Goal: Task Accomplishment & Management: Manage account settings

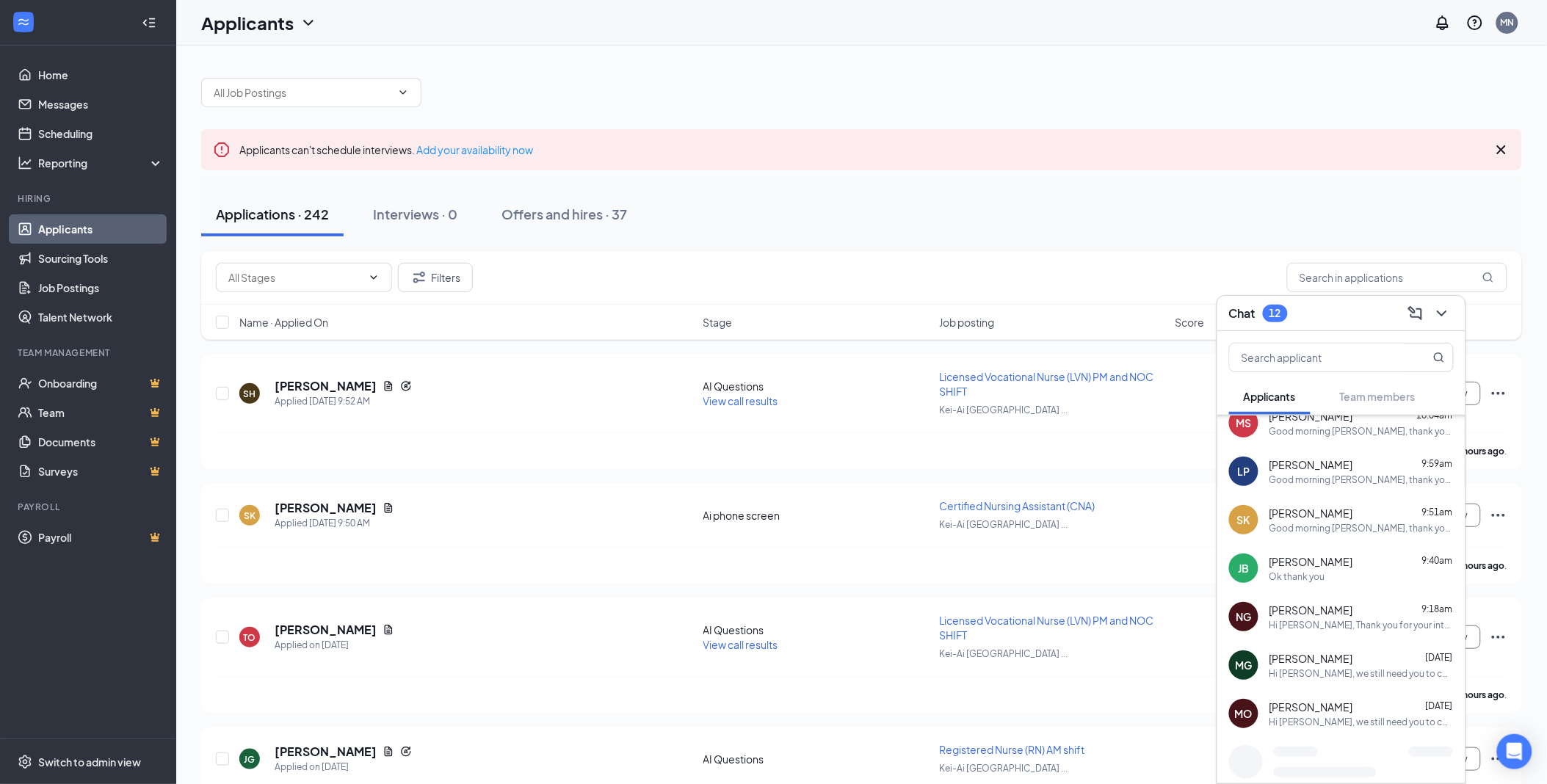
scroll to position [163, 0]
click at [1439, 309] on icon "ChevronDown" at bounding box center [1442, 313] width 17 height 17
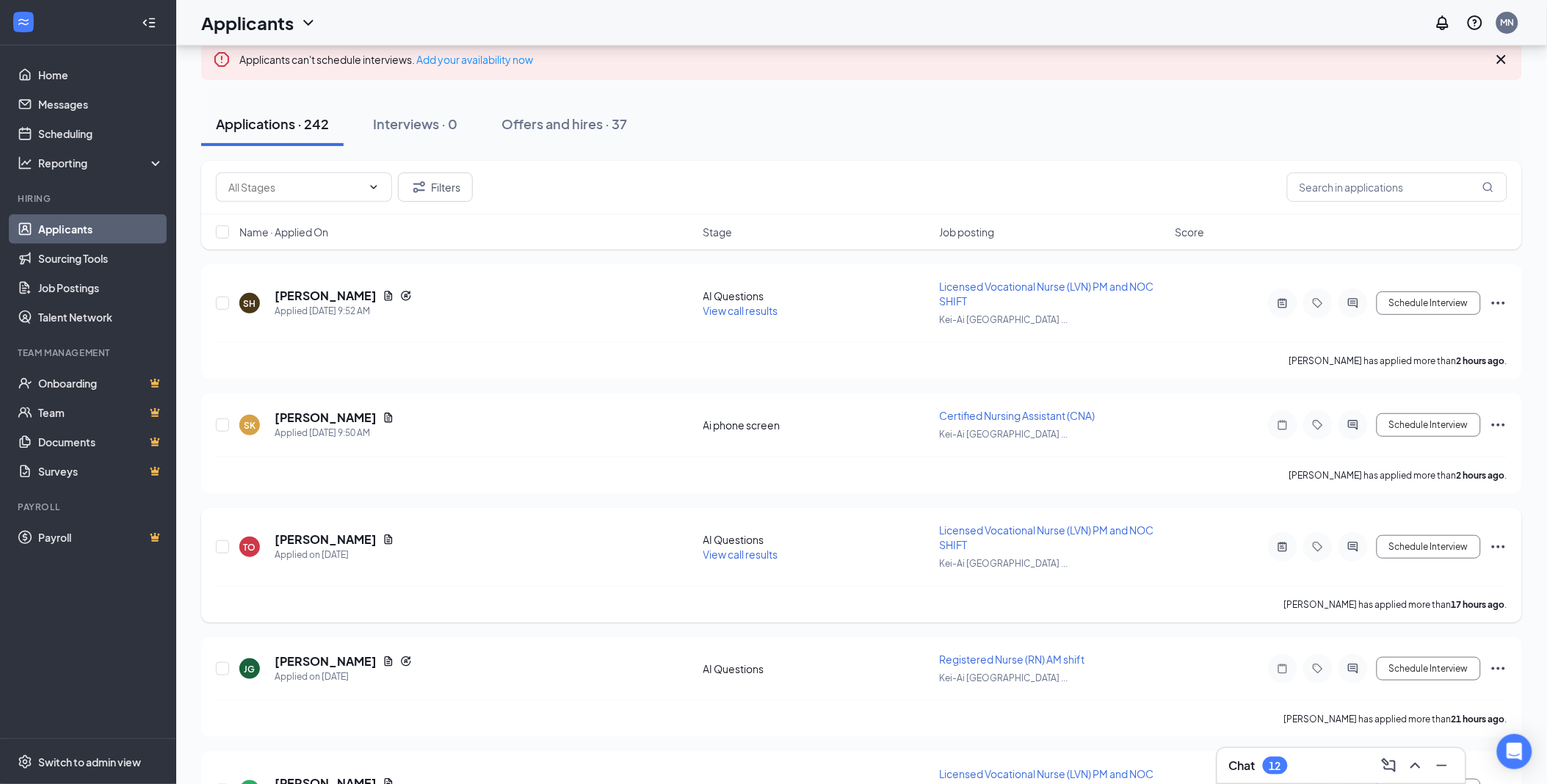
scroll to position [326, 0]
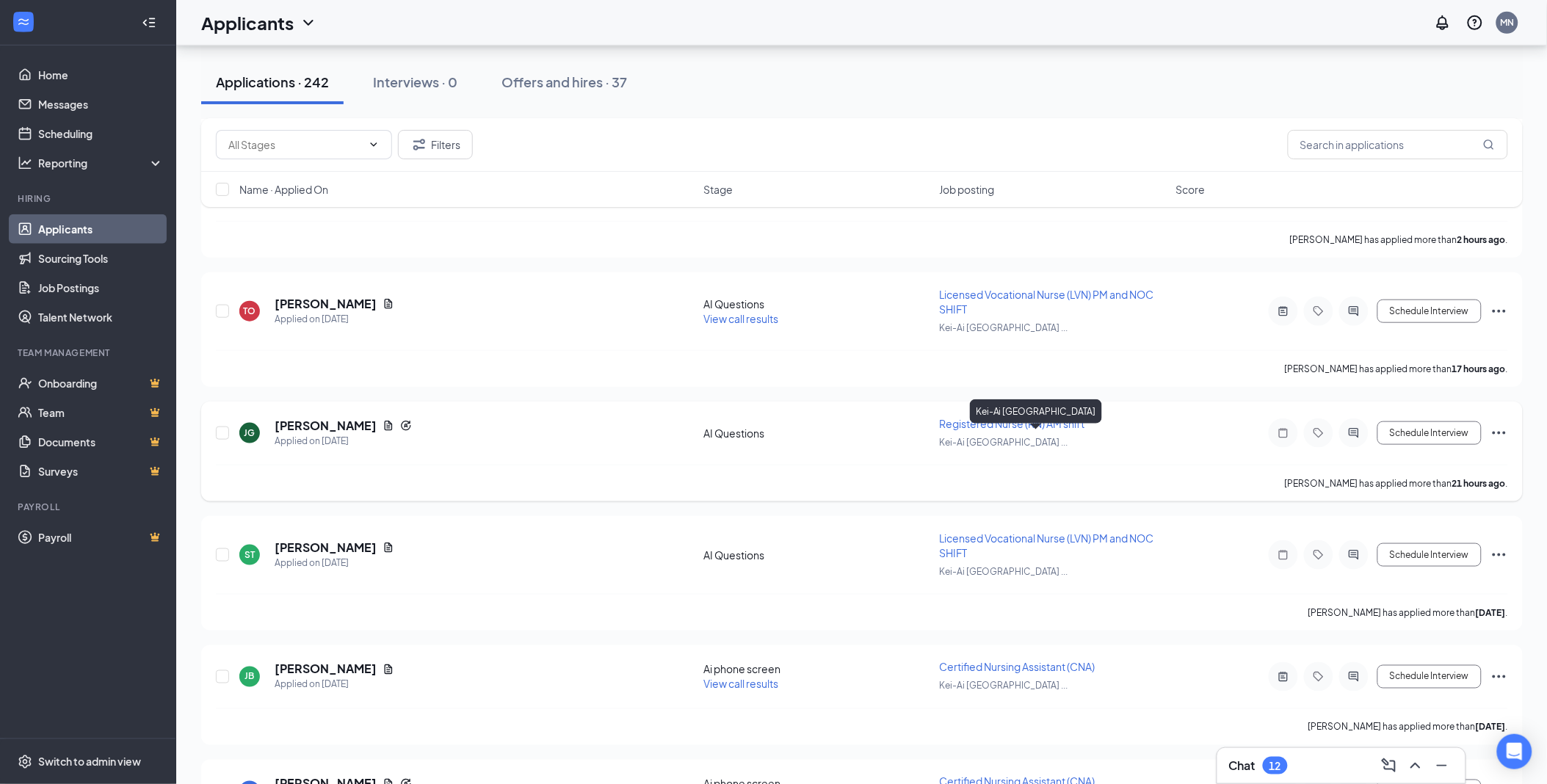
click at [1403, 754] on button at bounding box center [1415, 766] width 23 height 23
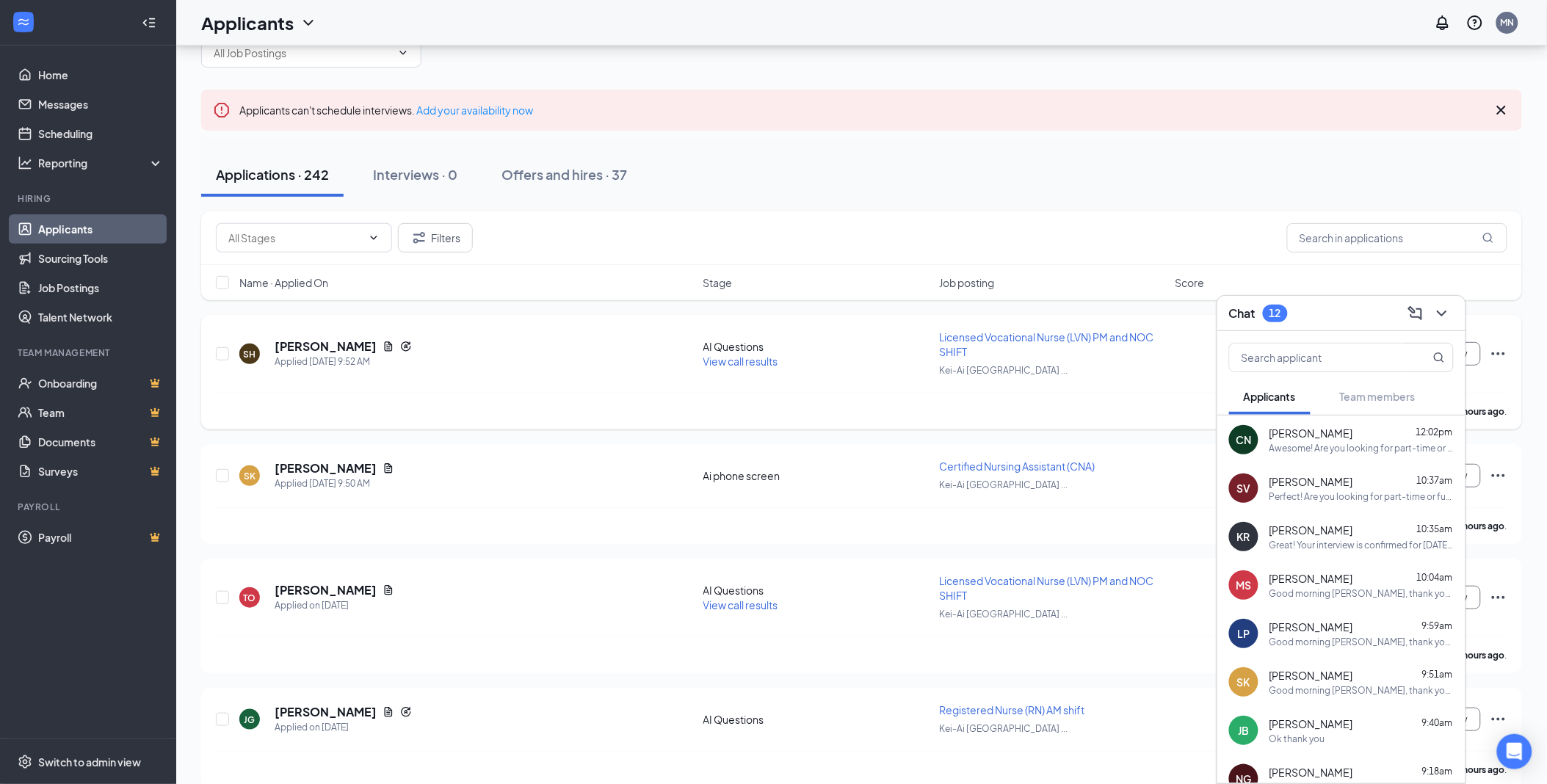
scroll to position [0, 0]
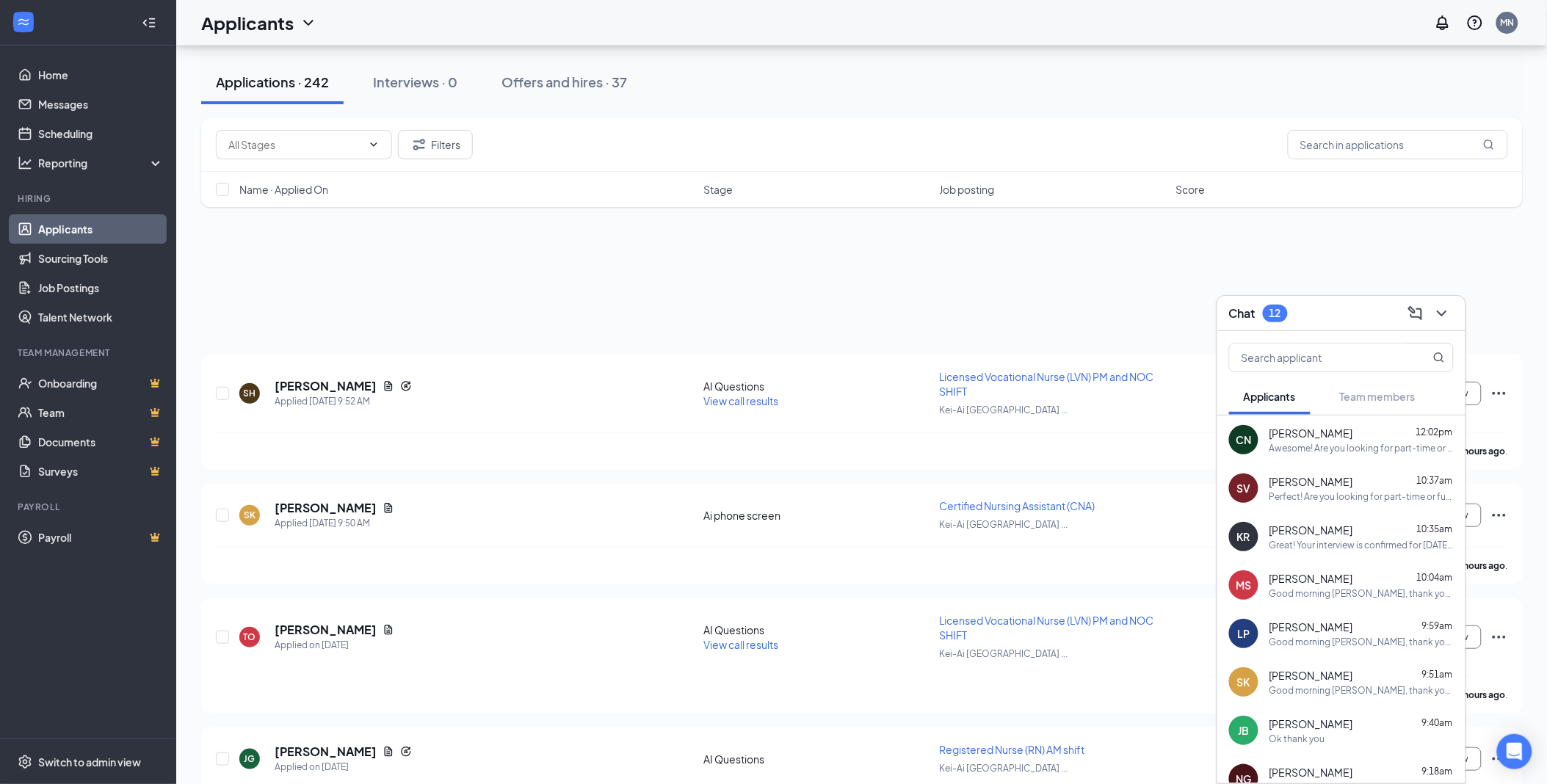
scroll to position [686, 0]
